Goal: Task Accomplishment & Management: Use online tool/utility

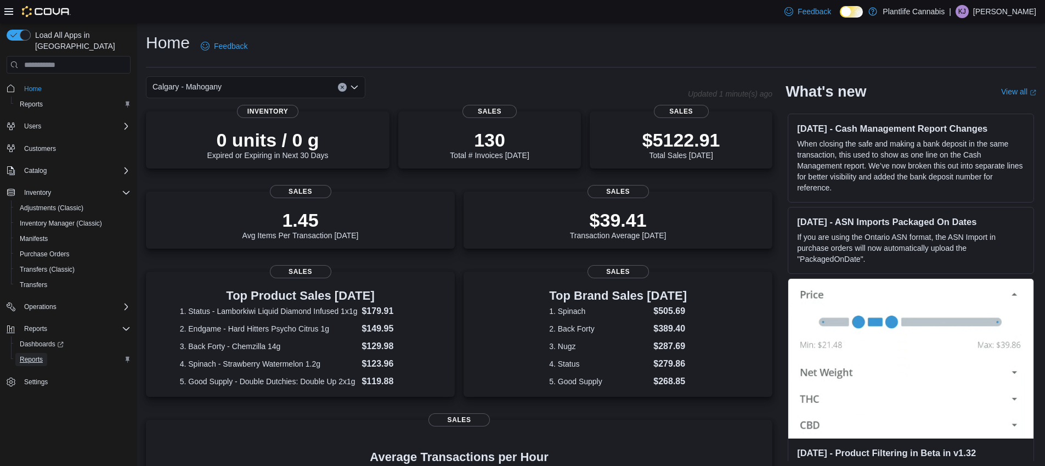
click at [43, 355] on span "Reports" at bounding box center [31, 359] width 23 height 9
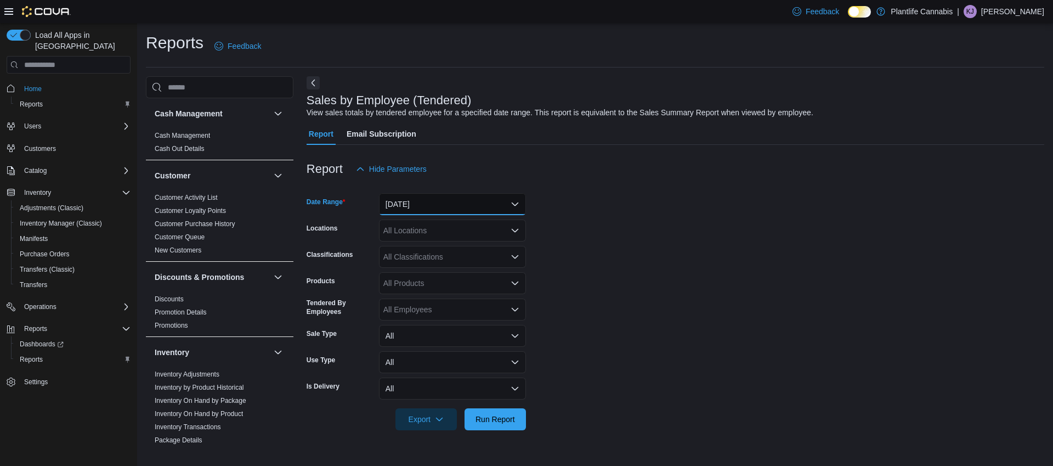
click at [479, 205] on button "[DATE]" at bounding box center [452, 204] width 147 height 22
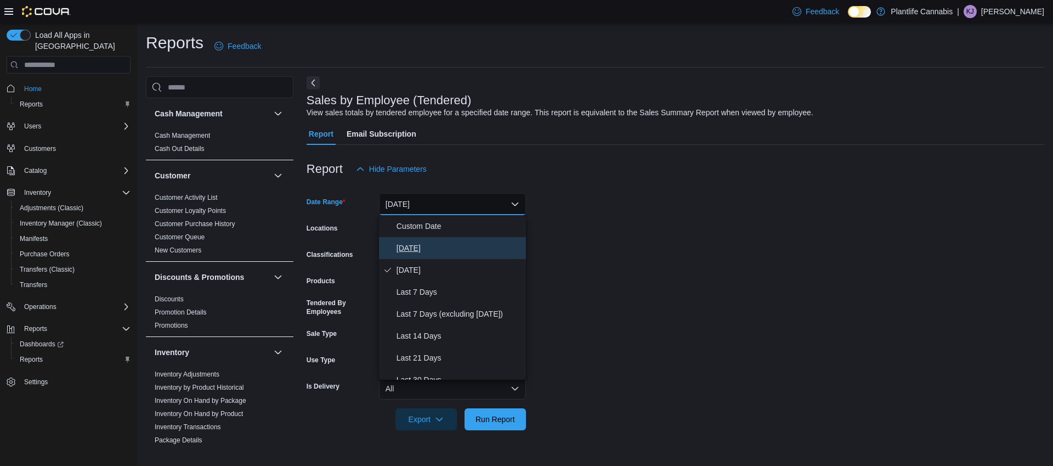
click at [471, 244] on span "[DATE]" at bounding box center [459, 247] width 125 height 13
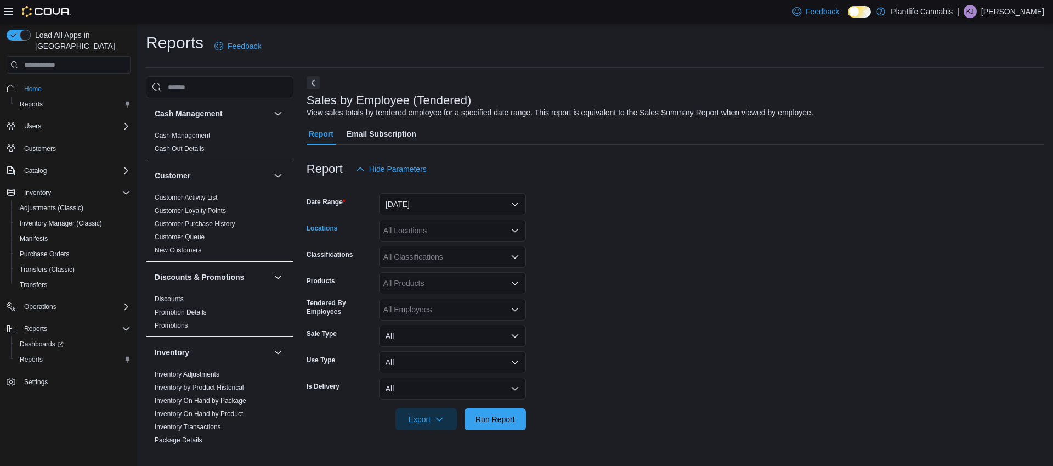
click at [466, 234] on div "All Locations" at bounding box center [452, 230] width 147 height 22
type input "***"
click at [483, 248] on div "Calgary - Mahogany" at bounding box center [453, 249] width 134 height 11
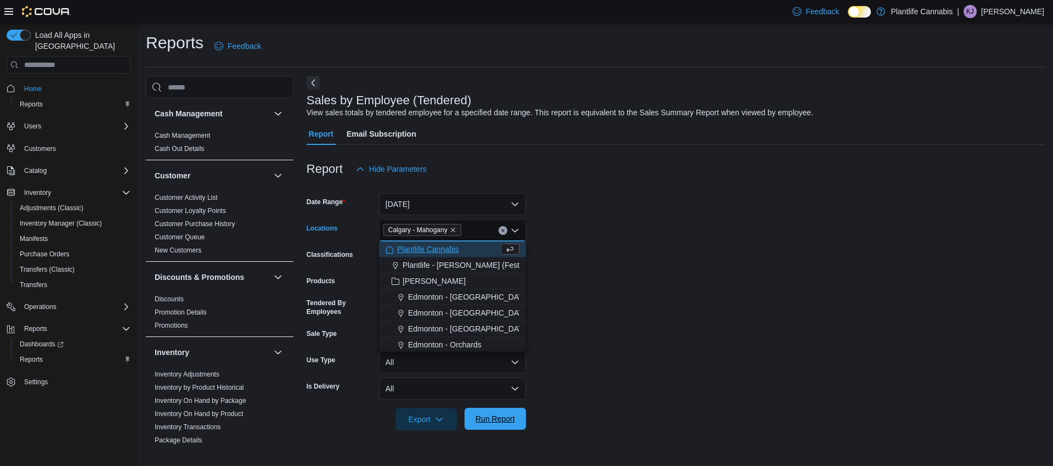
click at [494, 419] on span "Run Report" at bounding box center [495, 418] width 39 height 11
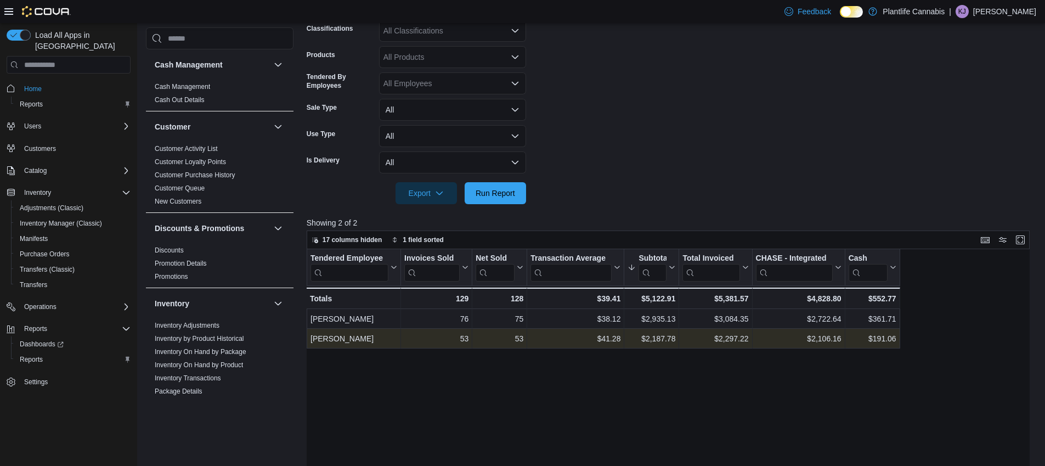
scroll to position [137, 0]
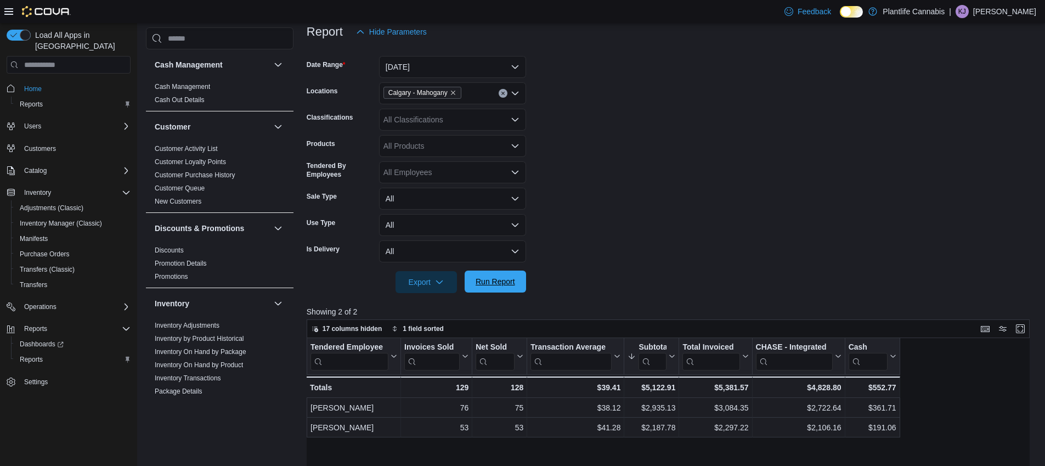
click at [506, 279] on span "Run Report" at bounding box center [495, 281] width 39 height 11
click at [580, 252] on form "Date Range [DATE] Locations [GEOGRAPHIC_DATA] - [GEOGRAPHIC_DATA] Classificatio…" at bounding box center [672, 168] width 731 height 250
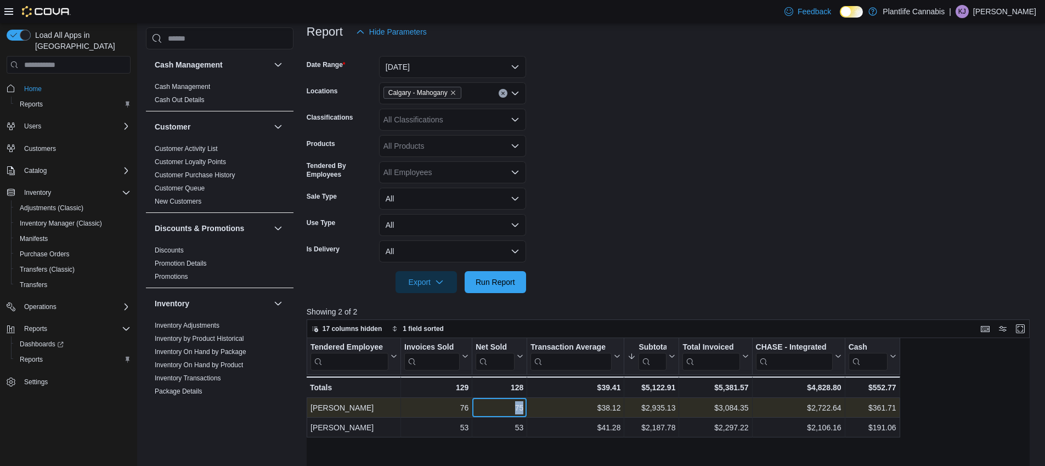
copy div "75"
copy div "2,935.13"
copy div "38.12"
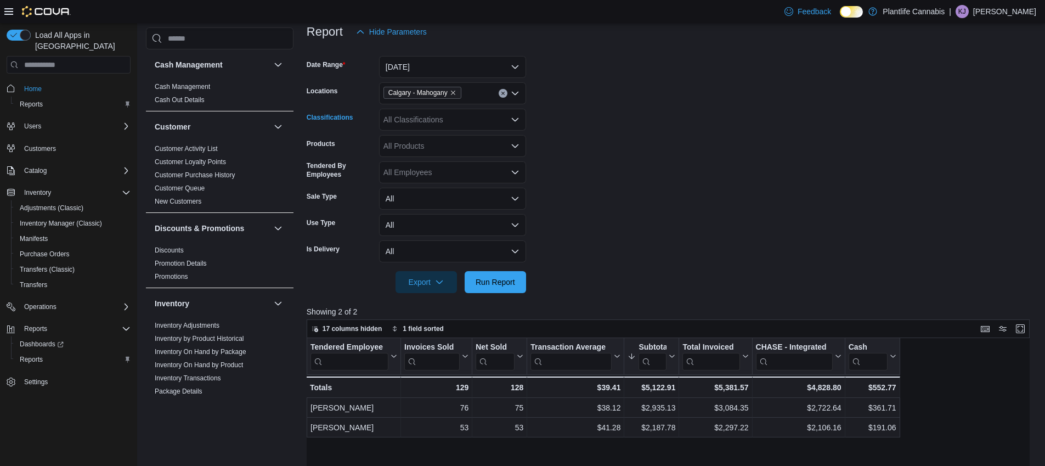
click at [450, 123] on div "All Classifications" at bounding box center [452, 120] width 147 height 22
type input "***"
click at [448, 134] on span "Accessory Group" at bounding box center [432, 138] width 59 height 11
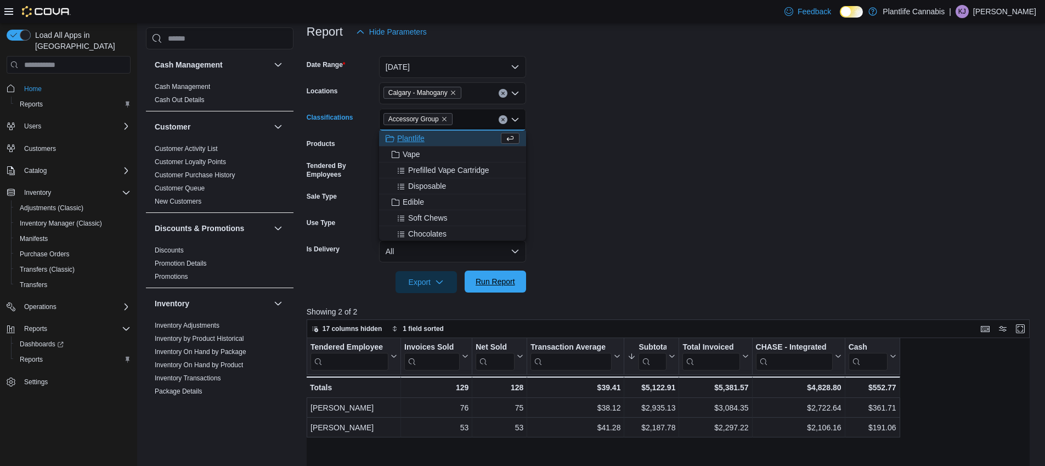
click at [493, 284] on span "Run Report" at bounding box center [495, 281] width 39 height 11
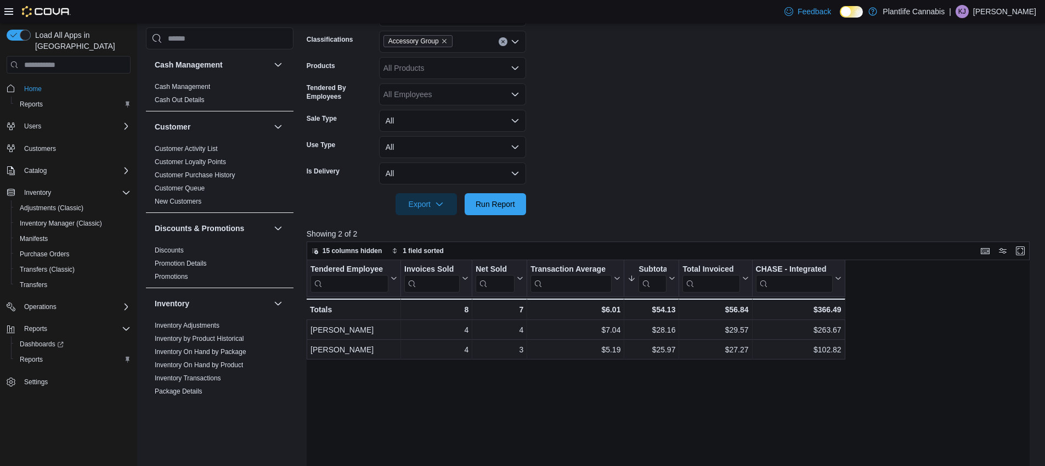
scroll to position [216, 0]
click at [447, 41] on icon "Remove Accessory Group from selection in this group" at bounding box center [444, 40] width 4 height 4
click at [478, 199] on span "Run Report" at bounding box center [495, 202] width 39 height 11
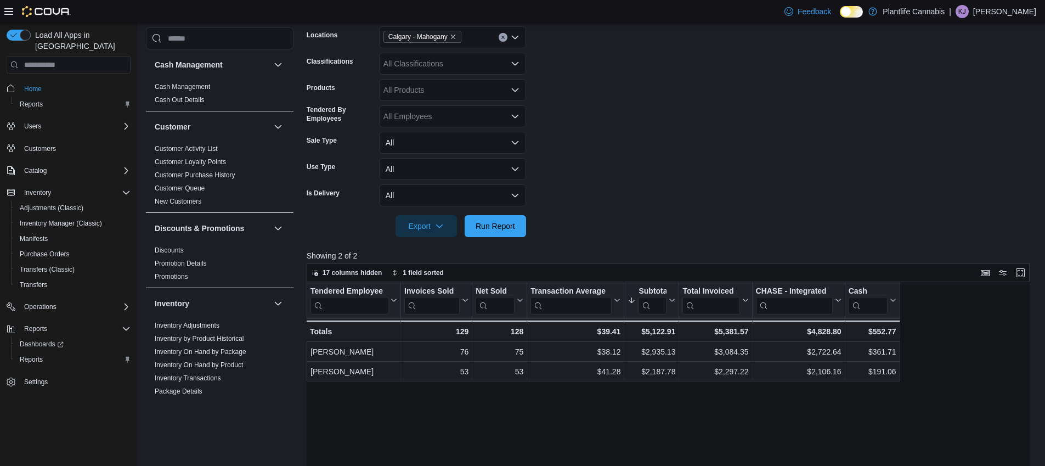
scroll to position [183, 0]
